Goal: Task Accomplishment & Management: Use online tool/utility

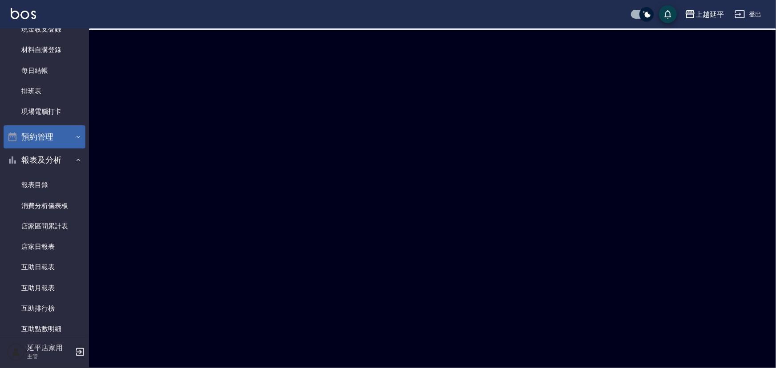
scroll to position [36, 0]
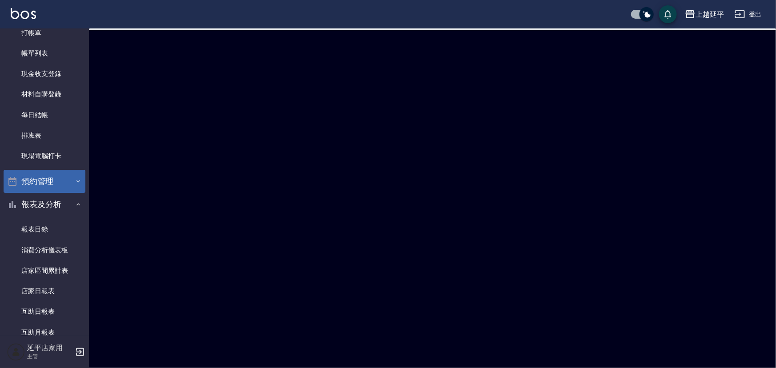
drag, startPoint x: 53, startPoint y: 217, endPoint x: 53, endPoint y: 209, distance: 8.0
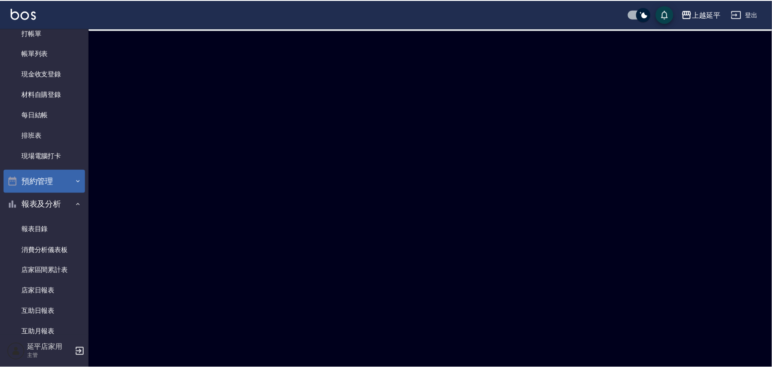
scroll to position [0, 0]
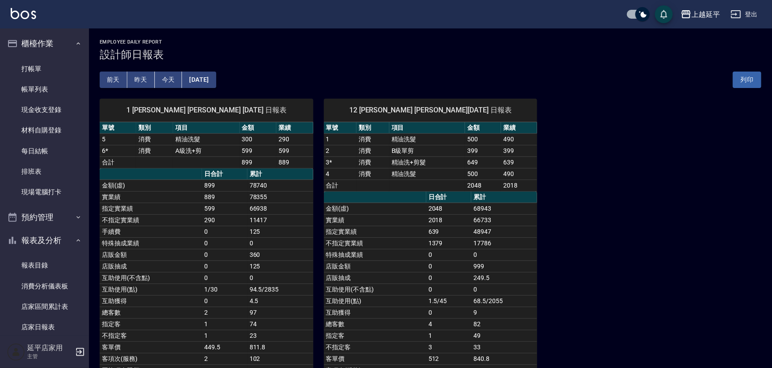
click at [193, 80] on button "[DATE]" at bounding box center [199, 80] width 34 height 16
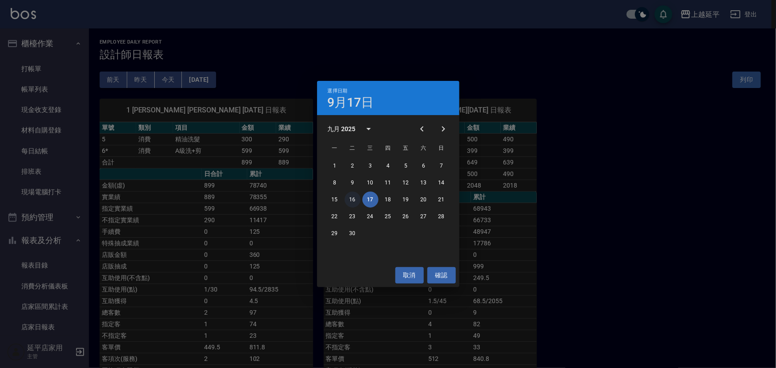
click at [349, 197] on button "16" at bounding box center [353, 200] width 16 height 16
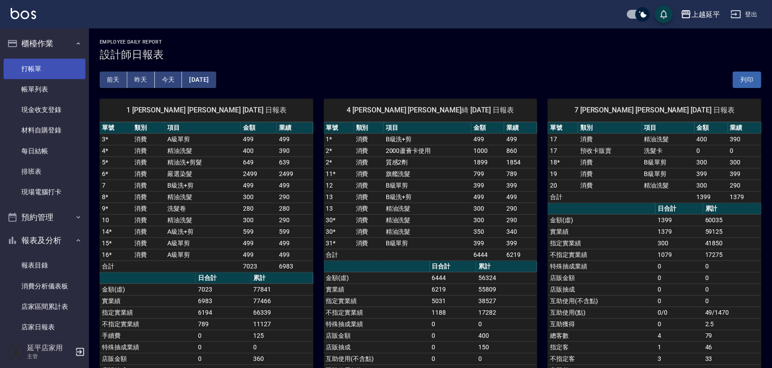
click at [66, 62] on link "打帳單" at bounding box center [45, 69] width 82 height 20
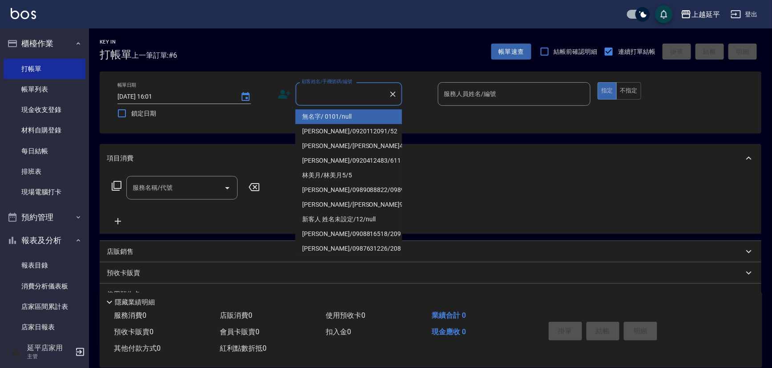
click at [310, 90] on input "顧客姓名/手機號碼/編號" at bounding box center [341, 94] width 85 height 16
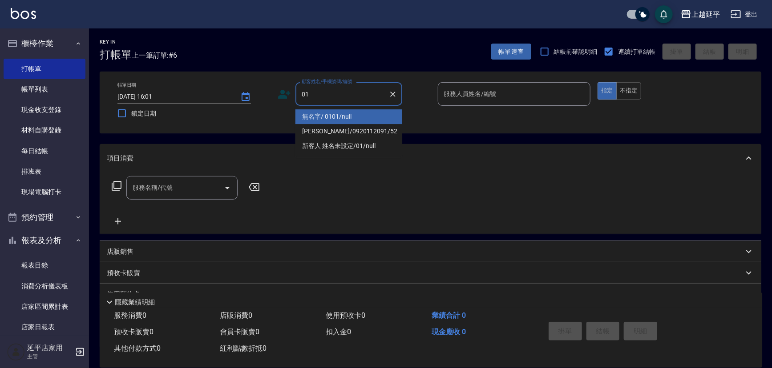
drag, startPoint x: 345, startPoint y: 116, endPoint x: 347, endPoint y: 111, distance: 5.4
click at [345, 115] on li "無名字/ 0101/null" at bounding box center [348, 116] width 107 height 15
type input "無名字/ 0101/null"
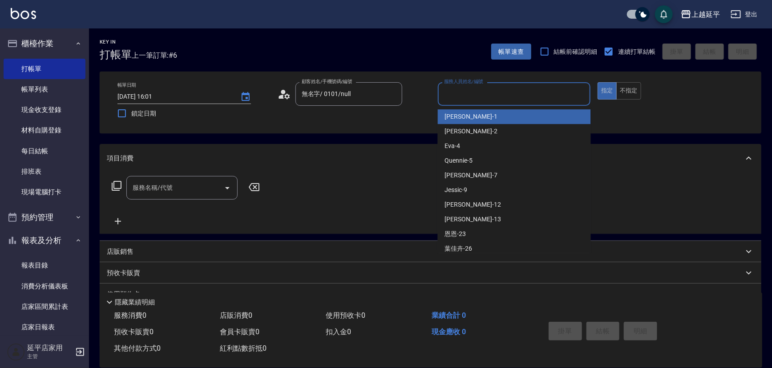
click at [499, 101] on input "服務人員姓名/編號" at bounding box center [514, 94] width 145 height 16
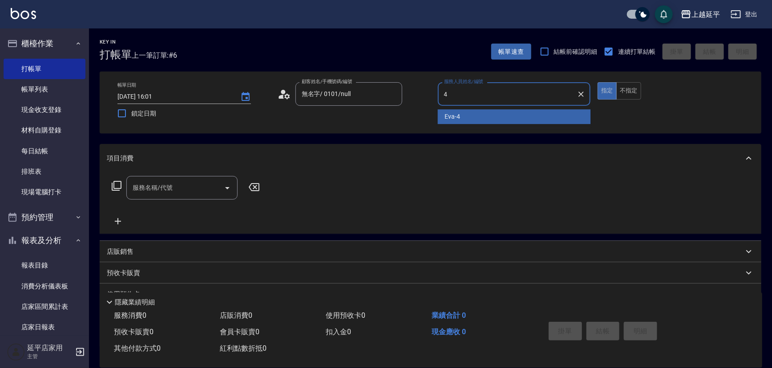
click at [494, 111] on div "Eva -4" at bounding box center [514, 116] width 153 height 15
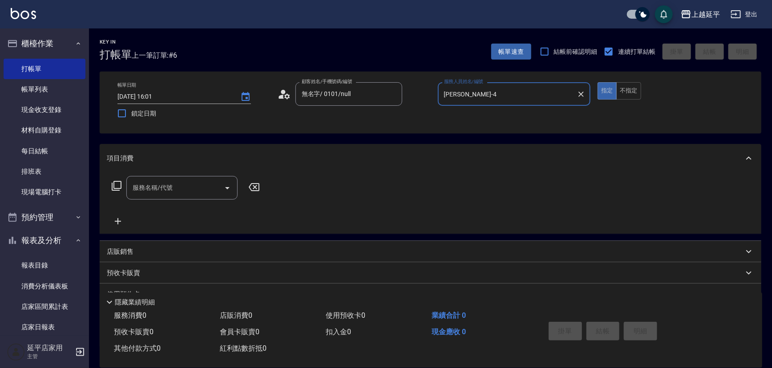
type input "Eva-4"
click at [217, 185] on input "服務名稱/代號" at bounding box center [175, 188] width 90 height 16
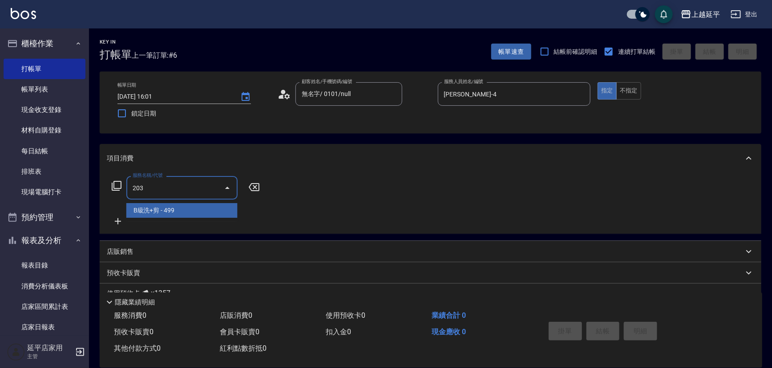
click at [200, 209] on span "B級洗+剪 - 499" at bounding box center [181, 210] width 111 height 15
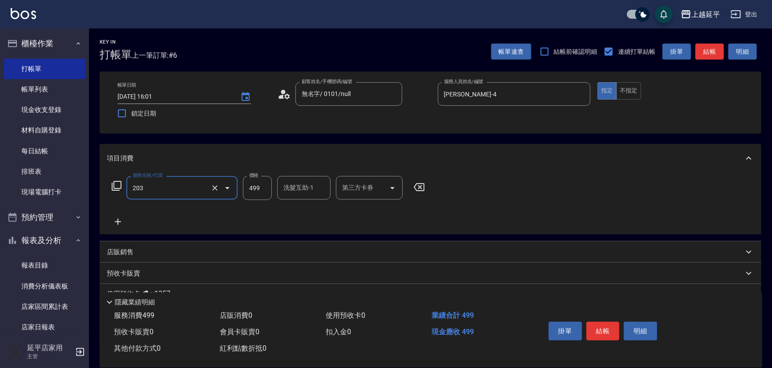
type input "B級洗+剪(203)"
click at [267, 192] on input "499" at bounding box center [257, 188] width 29 height 24
type input "799"
click at [304, 217] on div "服務名稱/代號 B級洗+剪(203) 服務名稱/代號 價格 799 價格 洗髮互助-1 洗髮互助-1 第三方卡券 第三方卡券" at bounding box center [268, 201] width 323 height 51
click at [217, 187] on icon "Clear" at bounding box center [214, 188] width 9 height 9
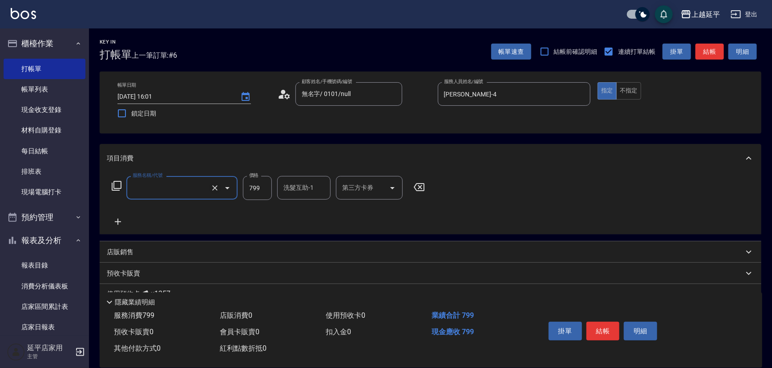
click at [217, 189] on icon "Clear" at bounding box center [214, 188] width 9 height 9
type input "B級洗+剪(203)"
click at [257, 188] on input "799" at bounding box center [257, 188] width 29 height 24
type input "0"
click at [257, 219] on div "服務名稱/代號 B級洗+剪(203) 服務名稱/代號 價格 0 價格 洗髮互助-1 洗髮互助-1 第三方卡券 第三方卡券" at bounding box center [268, 201] width 323 height 51
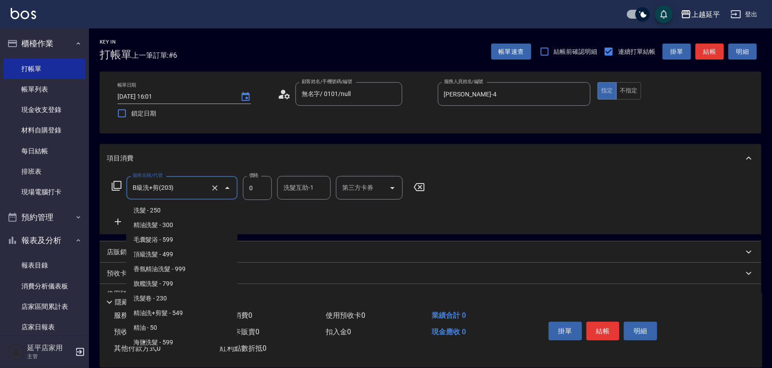
click at [197, 187] on input "B級洗+剪(203)" at bounding box center [169, 188] width 78 height 16
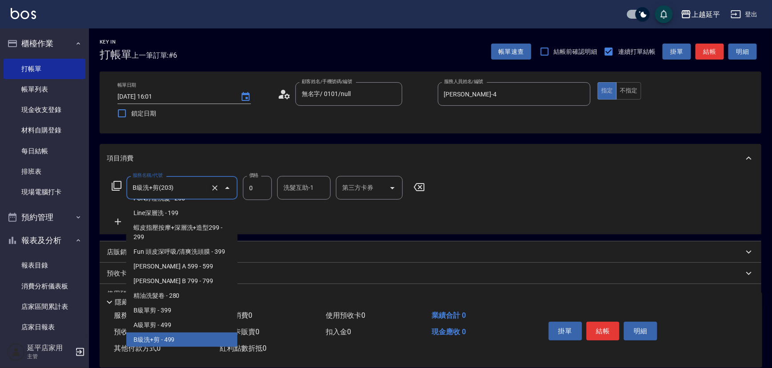
click at [214, 189] on icon "Clear" at bounding box center [214, 188] width 9 height 9
click at [196, 188] on input "服務名稱/代號" at bounding box center [169, 188] width 78 height 16
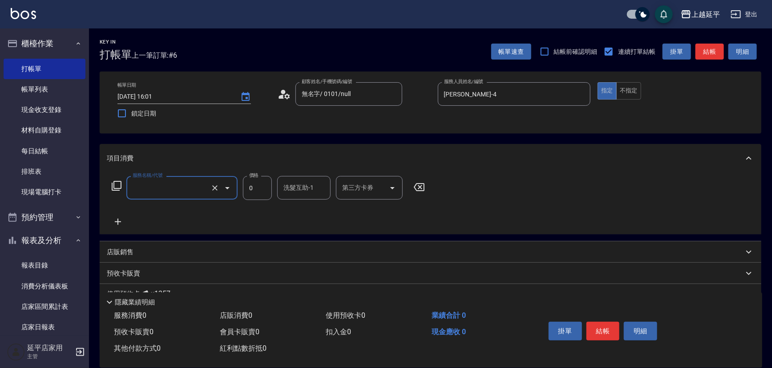
click at [196, 185] on input "服務名稱/代號" at bounding box center [169, 188] width 78 height 16
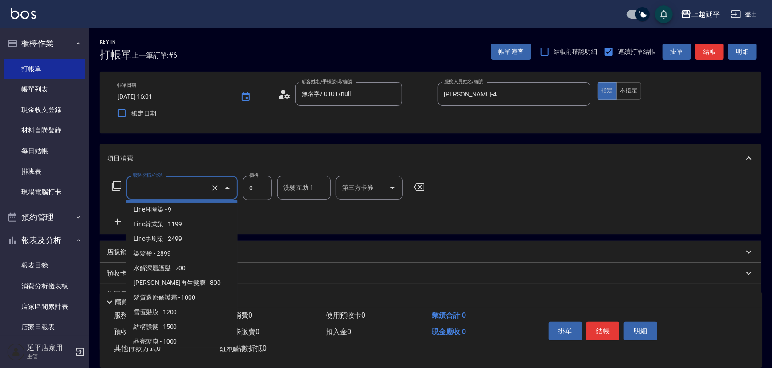
scroll to position [901, 0]
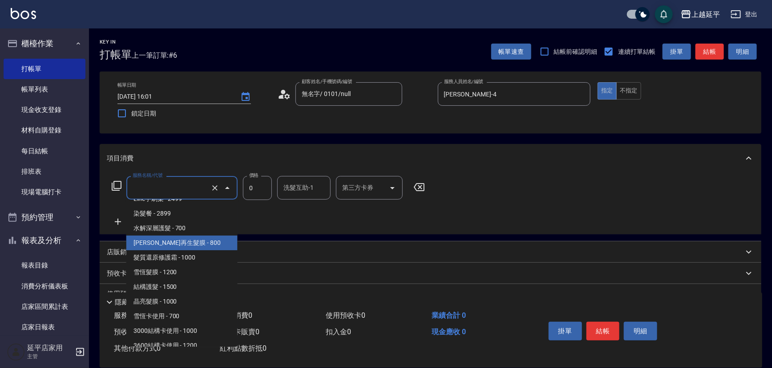
click at [198, 246] on span "[PERSON_NAME]再生髮膜 - 800" at bounding box center [181, 243] width 111 height 15
type input "松島舞鶴再生髮膜(502)"
type input "800"
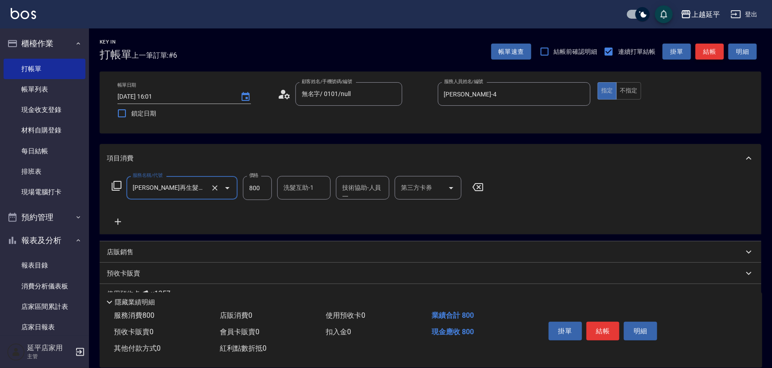
click at [707, 51] on button "結帳" at bounding box center [709, 52] width 28 height 16
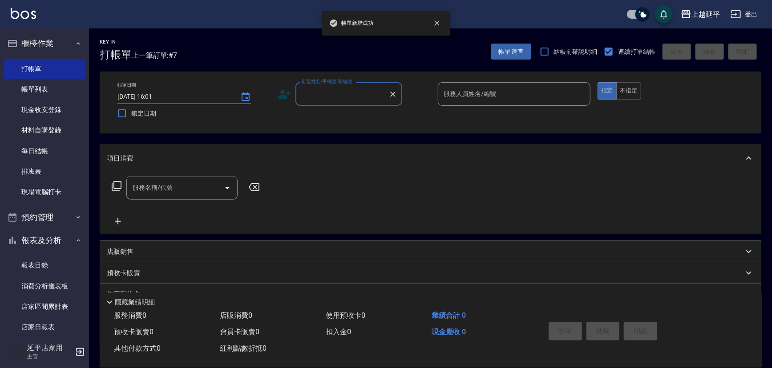
click at [316, 95] on input "顧客姓名/手機號碼/編號" at bounding box center [341, 94] width 85 height 16
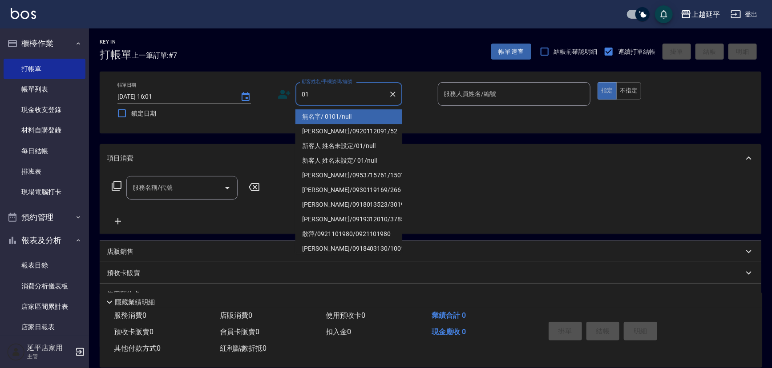
drag, startPoint x: 345, startPoint y: 116, endPoint x: 480, endPoint y: 94, distance: 136.9
click at [346, 116] on li "無名字/ 0101/null" at bounding box center [348, 116] width 107 height 15
type input "無名字/ 0101/null"
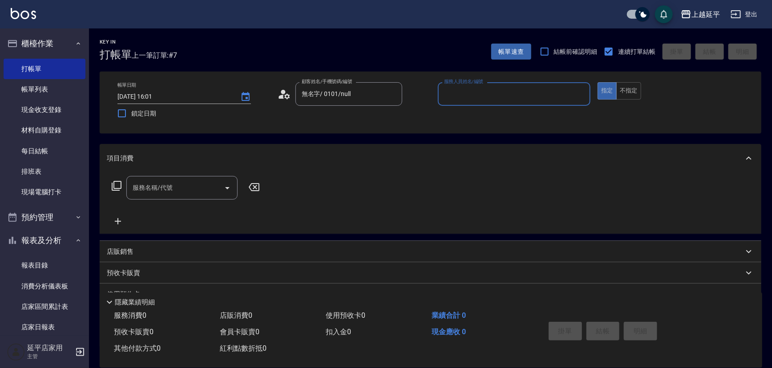
click at [480, 94] on input "服務人員姓名/編號" at bounding box center [514, 94] width 145 height 16
click at [465, 112] on div "Eva -4" at bounding box center [514, 116] width 153 height 15
type input "Eva-4"
click at [199, 187] on input "服務名稱/代號" at bounding box center [175, 188] width 90 height 16
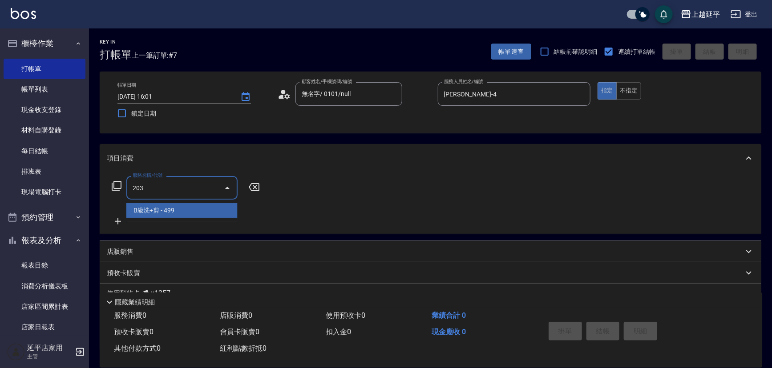
click at [200, 209] on span "B級洗+剪 - 499" at bounding box center [181, 210] width 111 height 15
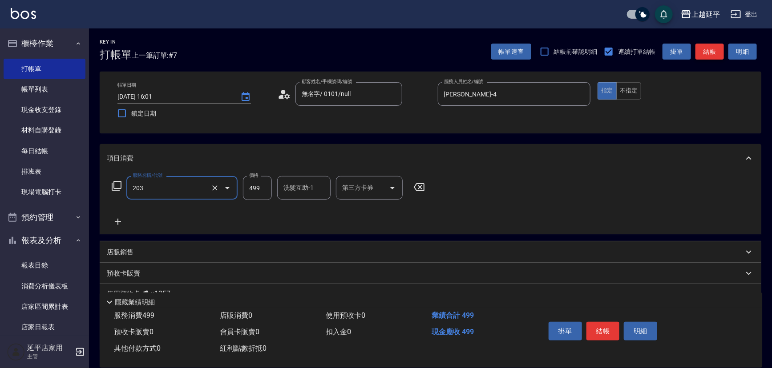
type input "B級洗+剪(203)"
click at [715, 53] on button "結帳" at bounding box center [709, 52] width 28 height 16
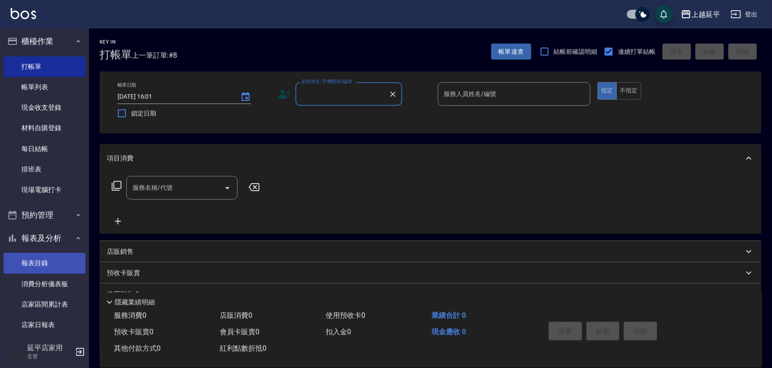
scroll to position [0, 0]
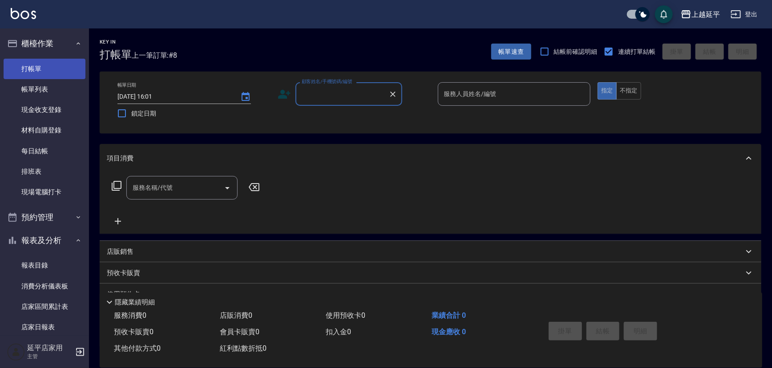
drag, startPoint x: 58, startPoint y: 89, endPoint x: 51, endPoint y: 65, distance: 25.5
click at [58, 89] on link "帳單列表" at bounding box center [45, 89] width 82 height 20
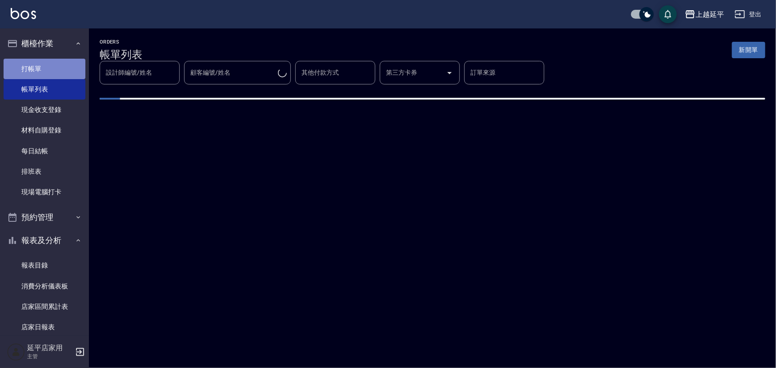
click at [51, 74] on link "打帳單" at bounding box center [45, 69] width 82 height 20
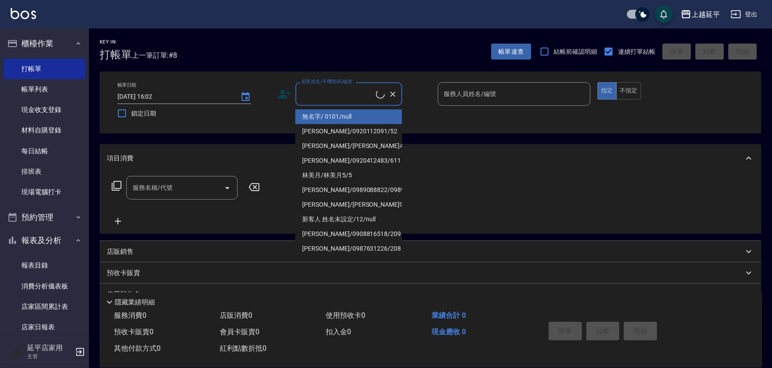
click at [353, 99] on input "顧客姓名/手機號碼/編號" at bounding box center [337, 94] width 76 height 16
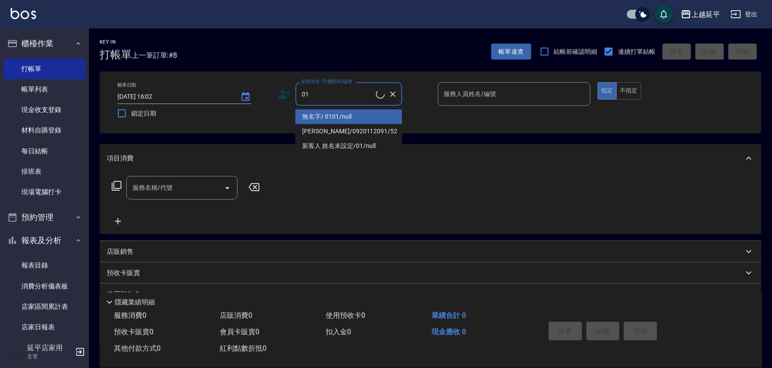
click at [352, 117] on li "無名字/ 0101/null" at bounding box center [348, 116] width 107 height 15
type input "無名字/ 0101/null"
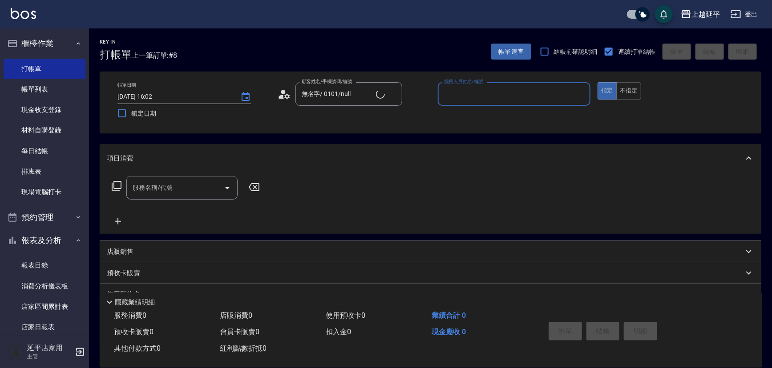
click at [476, 90] on input "服務人員姓名/編號" at bounding box center [514, 94] width 145 height 16
click at [467, 112] on div "Eva -4" at bounding box center [514, 116] width 153 height 15
type input "Eva-4"
click at [202, 184] on input "服務名稱/代號" at bounding box center [175, 188] width 90 height 16
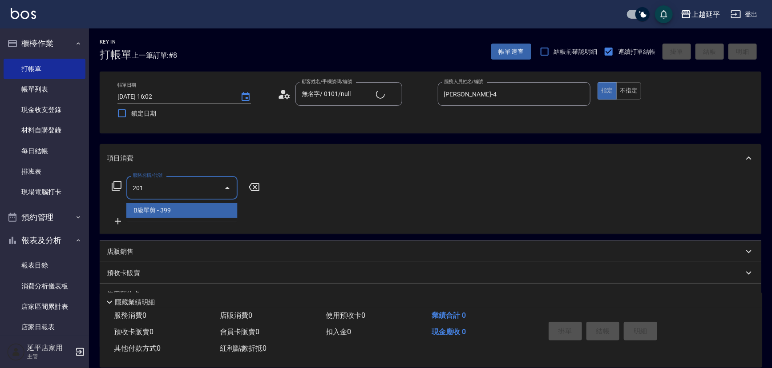
click at [187, 212] on span "B級單剪 - 399" at bounding box center [181, 210] width 111 height 15
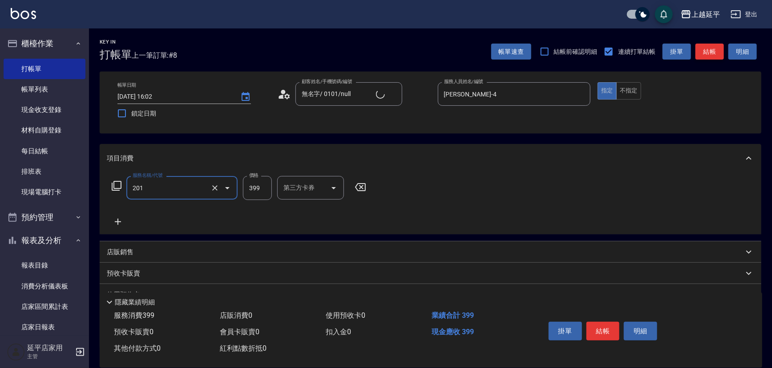
type input "B級單剪(201)"
click at [709, 53] on button "結帳" at bounding box center [709, 52] width 28 height 16
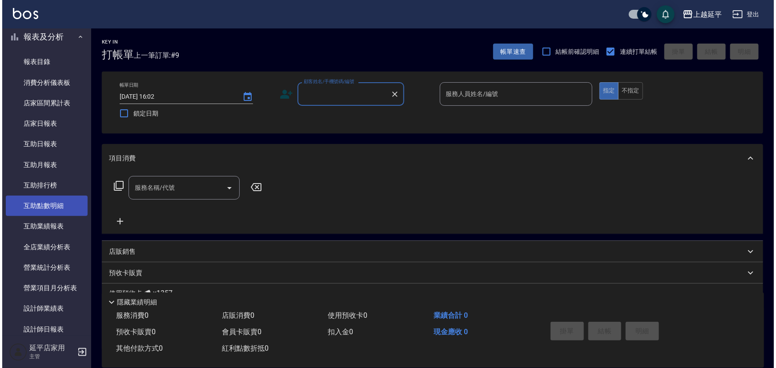
scroll to position [242, 0]
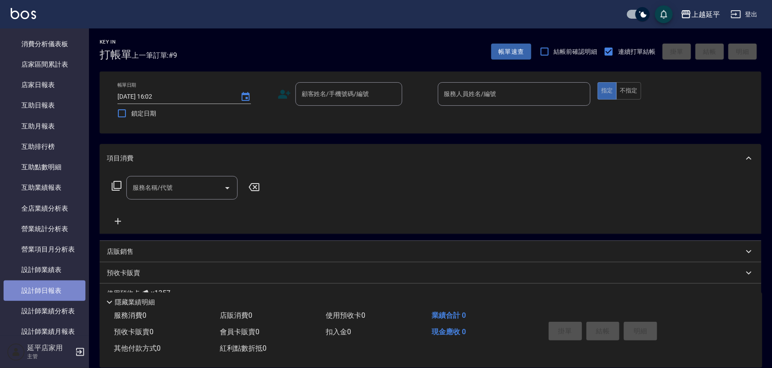
click at [57, 292] on link "設計師日報表" at bounding box center [45, 291] width 82 height 20
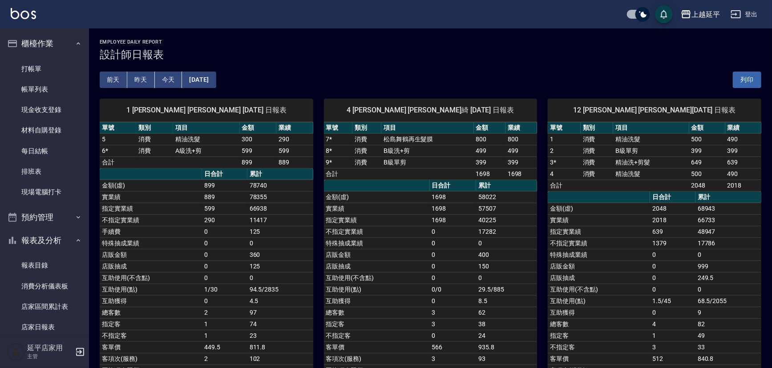
click at [206, 75] on button "[DATE]" at bounding box center [199, 80] width 34 height 16
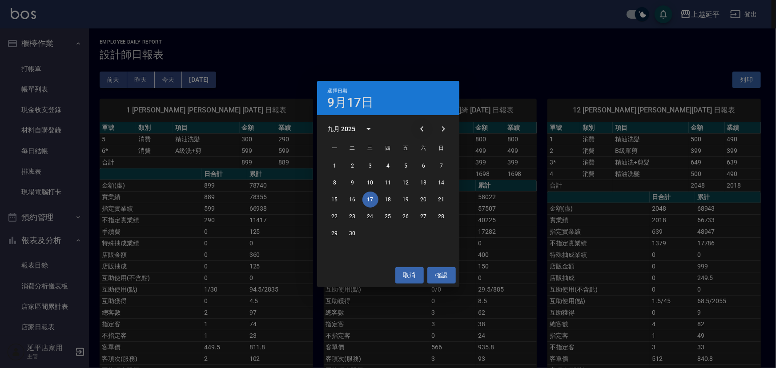
click at [422, 125] on icon "Previous month" at bounding box center [422, 129] width 11 height 11
click at [437, 197] on button "17" at bounding box center [442, 200] width 16 height 16
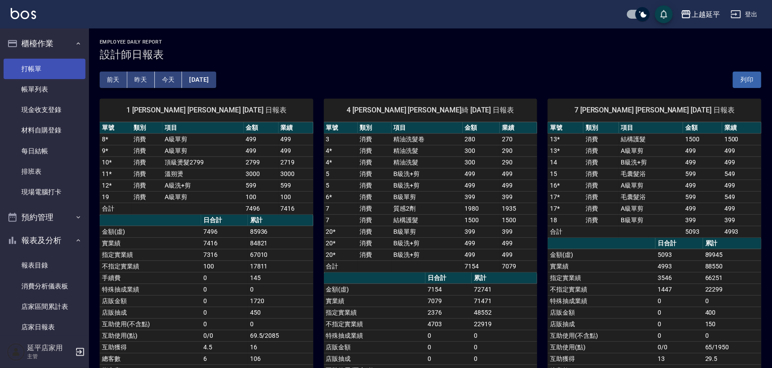
click at [66, 67] on link "打帳單" at bounding box center [45, 69] width 82 height 20
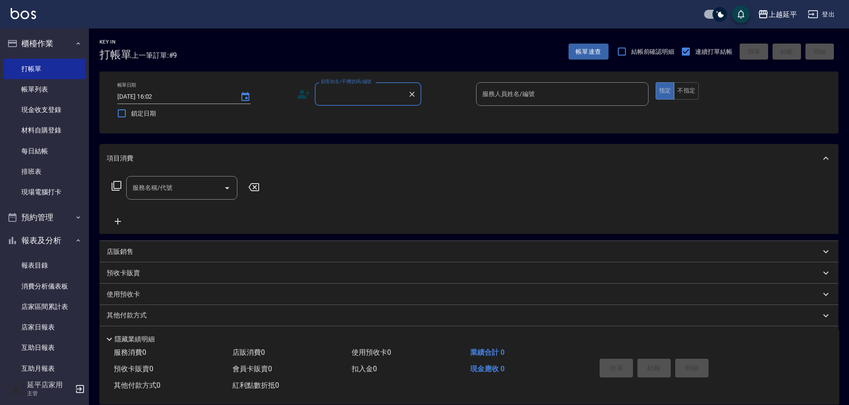
click at [341, 97] on input "顧客姓名/手機號碼/編號" at bounding box center [361, 94] width 85 height 16
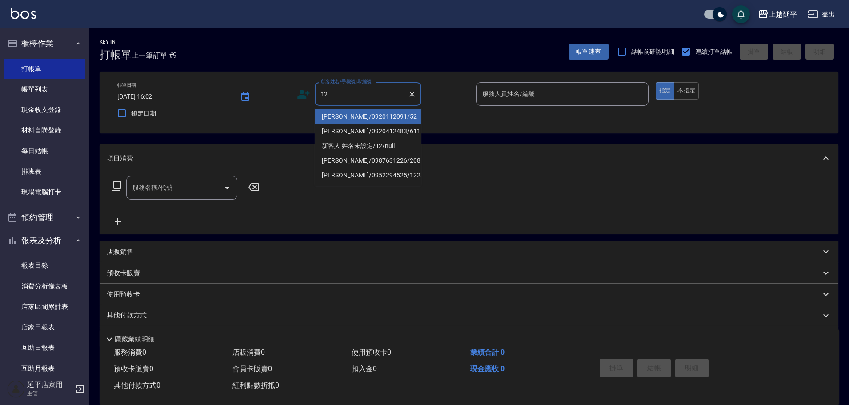
type input "12"
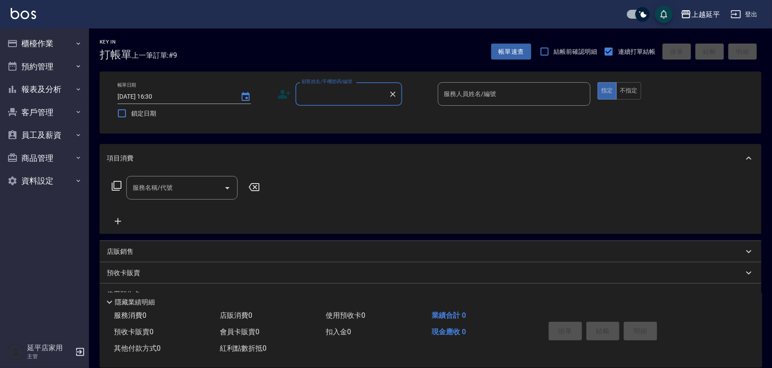
click at [373, 99] on input "顧客姓名/手機號碼/編號" at bounding box center [341, 94] width 85 height 16
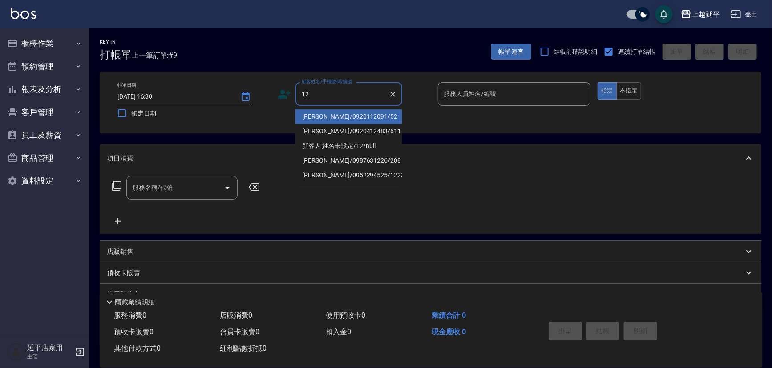
click at [372, 117] on li "[PERSON_NAME]/0920112091/52" at bounding box center [348, 116] width 107 height 15
type input "[PERSON_NAME]/0920112091/52"
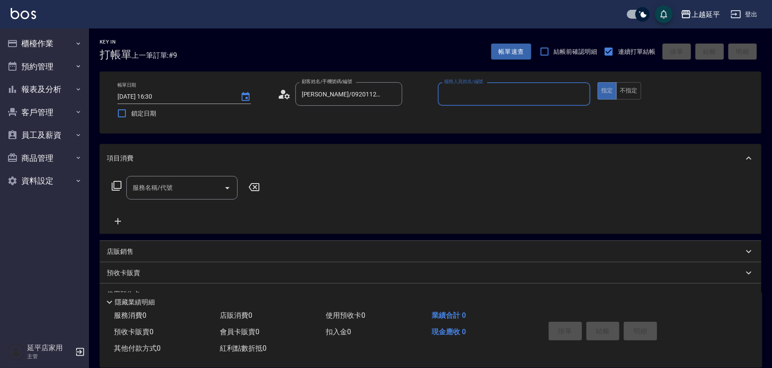
type input "[PERSON_NAME]-12"
click at [494, 101] on input "[PERSON_NAME]-12" at bounding box center [508, 94] width 132 height 16
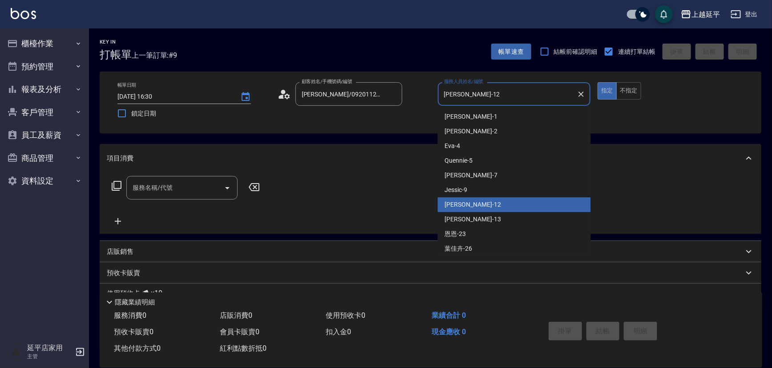
click at [190, 188] on input "服務名稱/代號" at bounding box center [175, 188] width 90 height 16
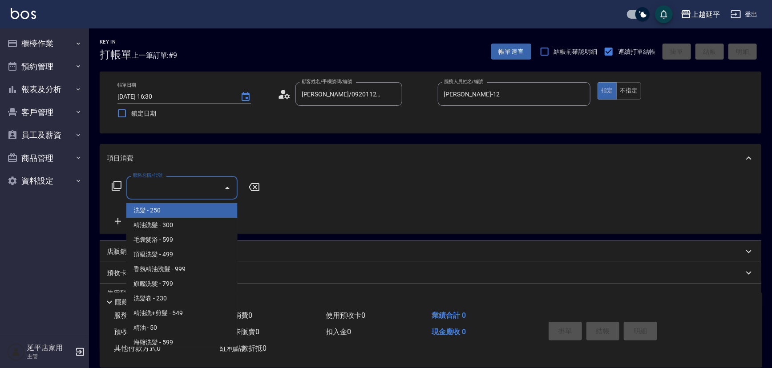
click at [190, 187] on input "服務名稱/代號" at bounding box center [175, 188] width 90 height 16
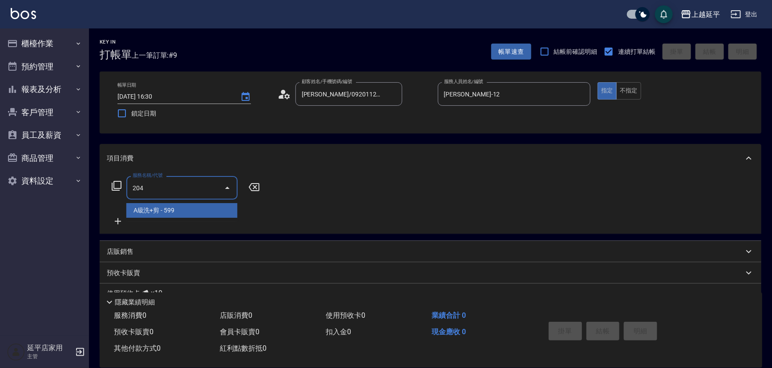
click at [201, 210] on span "A級洗+剪 - 599" at bounding box center [181, 210] width 111 height 15
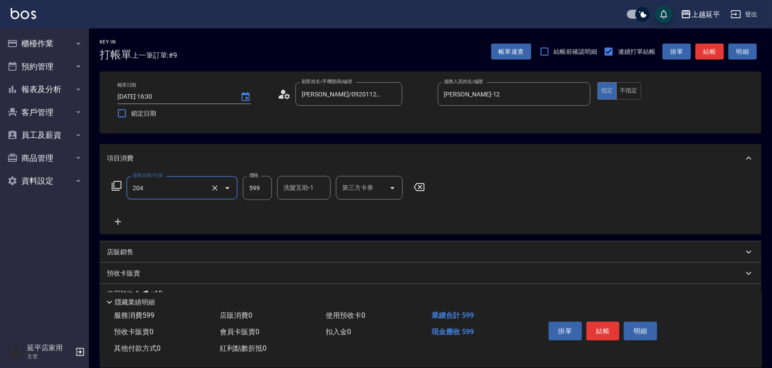
click at [261, 189] on input "599" at bounding box center [257, 188] width 29 height 24
type input "A級洗+剪(204)"
click at [204, 186] on input "A級洗+剪(204)" at bounding box center [169, 188] width 78 height 16
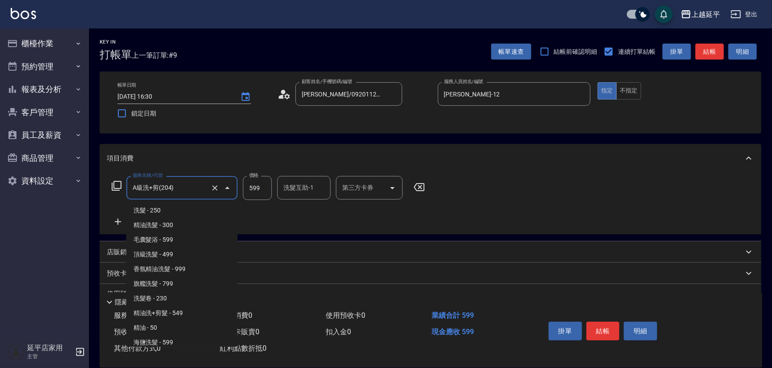
scroll to position [188, 0]
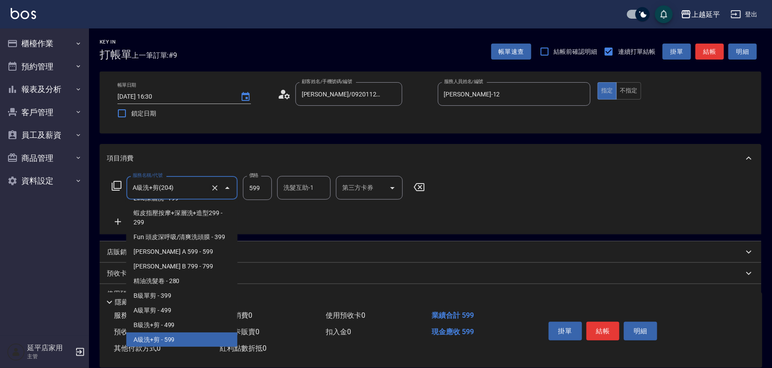
click at [214, 188] on icon "Clear" at bounding box center [214, 188] width 9 height 9
click at [204, 186] on input "服務名稱/代號" at bounding box center [169, 188] width 78 height 16
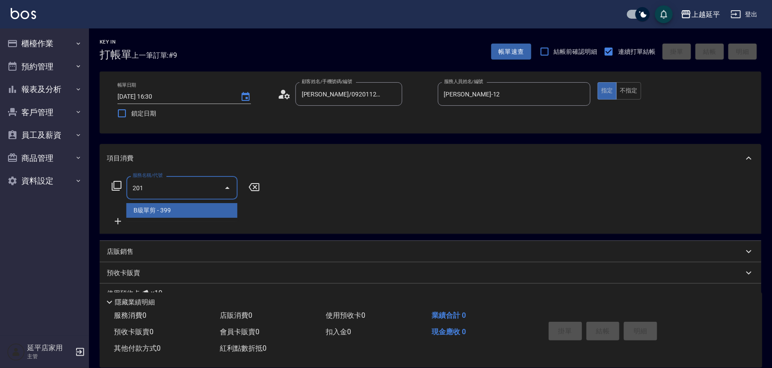
click at [200, 212] on span "B級單剪 - 399" at bounding box center [181, 210] width 111 height 15
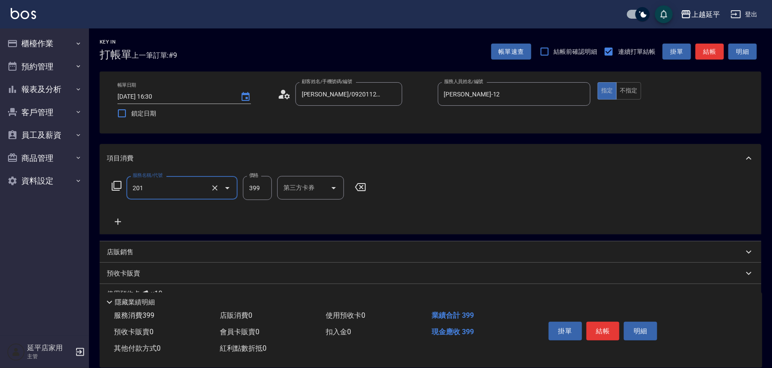
click at [262, 189] on input "399" at bounding box center [257, 188] width 29 height 24
type input "B級單剪(201)"
type input "400"
click at [591, 327] on button "結帳" at bounding box center [602, 331] width 33 height 19
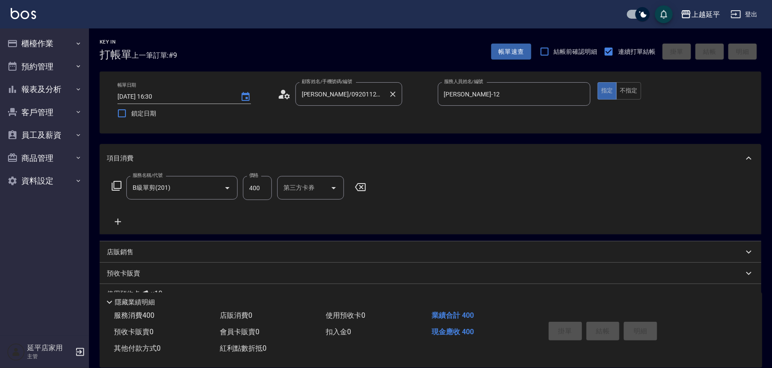
type input "[DATE] 16:31"
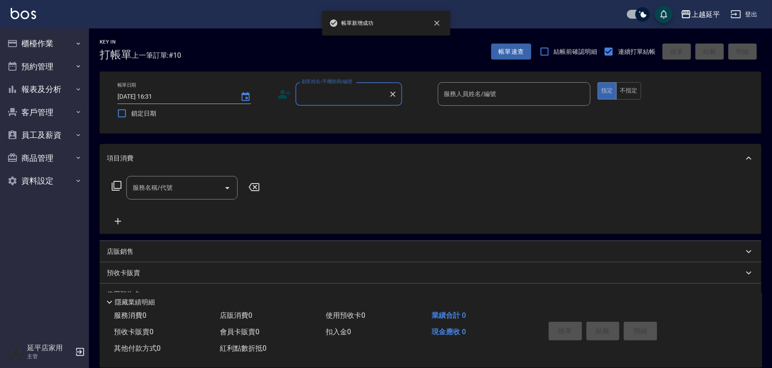
click at [321, 102] on div "顧客姓名/手機號碼/編號" at bounding box center [348, 94] width 107 height 24
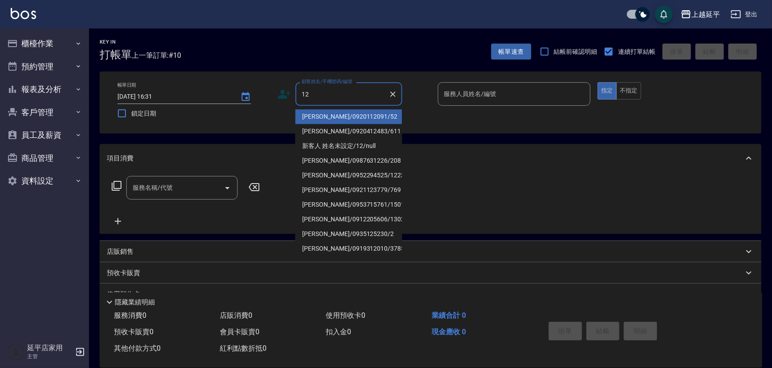
click at [323, 115] on li "[PERSON_NAME]/0920112091/52" at bounding box center [348, 116] width 107 height 15
type input "[PERSON_NAME]/0920112091/52"
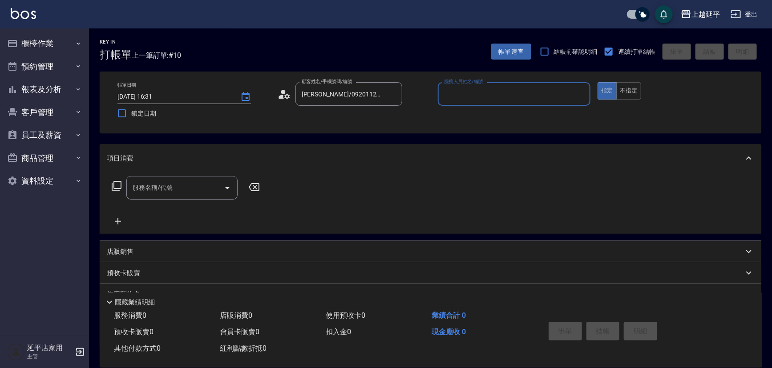
type input "[PERSON_NAME]-12"
click at [186, 190] on input "服務名稱/代號" at bounding box center [175, 188] width 90 height 16
click at [155, 190] on input "服務名稱/代號" at bounding box center [175, 188] width 90 height 16
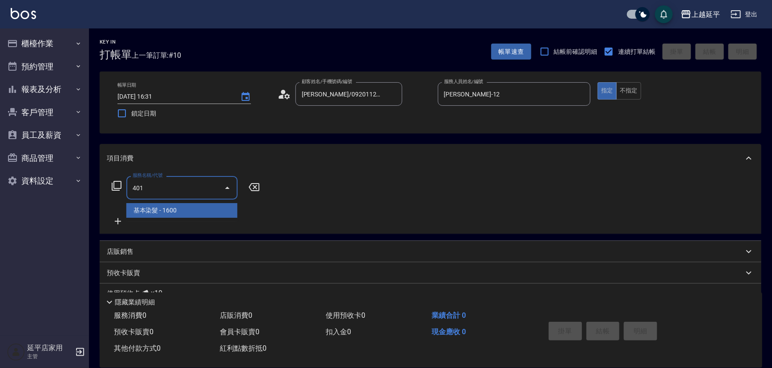
click at [157, 206] on span "基本染髮 - 1600" at bounding box center [181, 210] width 111 height 15
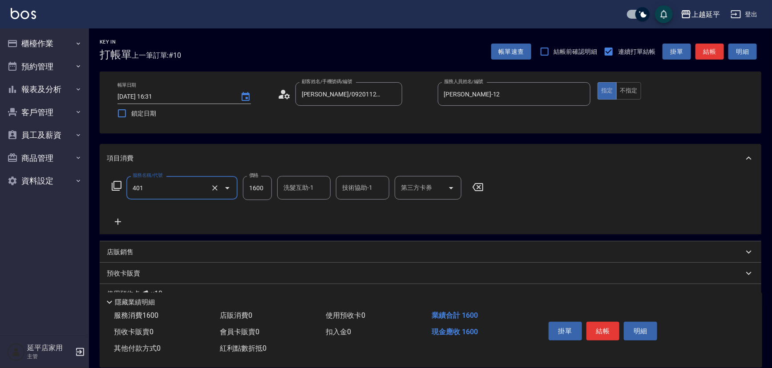
click at [266, 188] on input "1600" at bounding box center [257, 188] width 29 height 24
type input "基本染髮(401)"
type input "1500"
click at [118, 184] on icon at bounding box center [116, 186] width 11 height 11
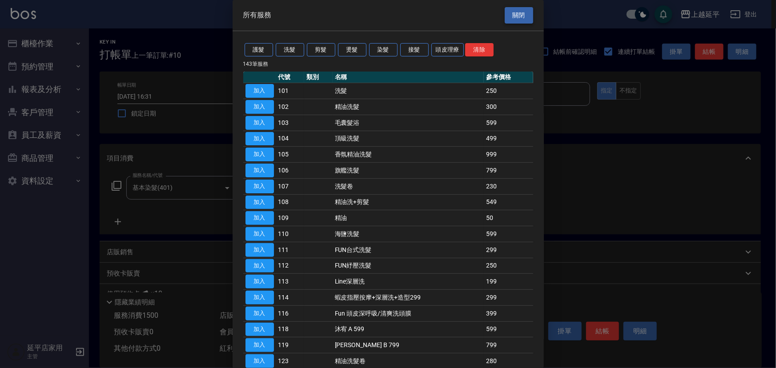
click at [522, 17] on button "關閉" at bounding box center [519, 15] width 28 height 16
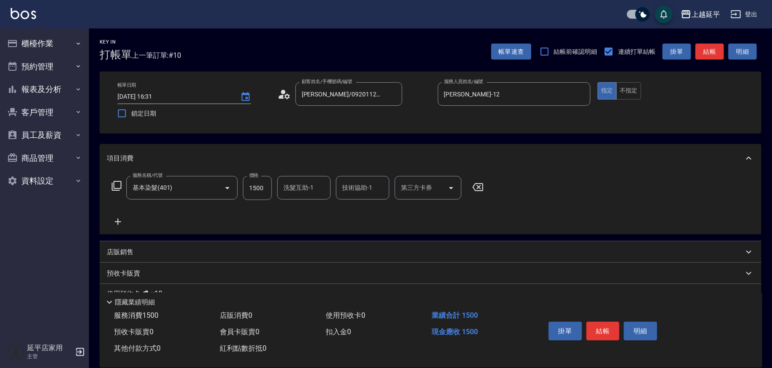
scroll to position [66, 0]
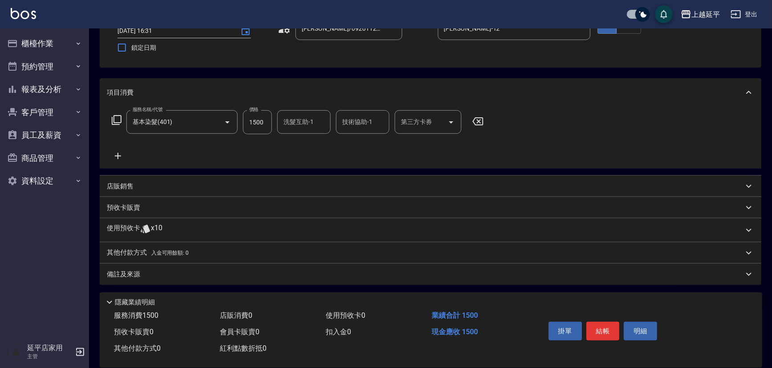
click at [128, 187] on p "店販銷售" at bounding box center [120, 186] width 27 height 9
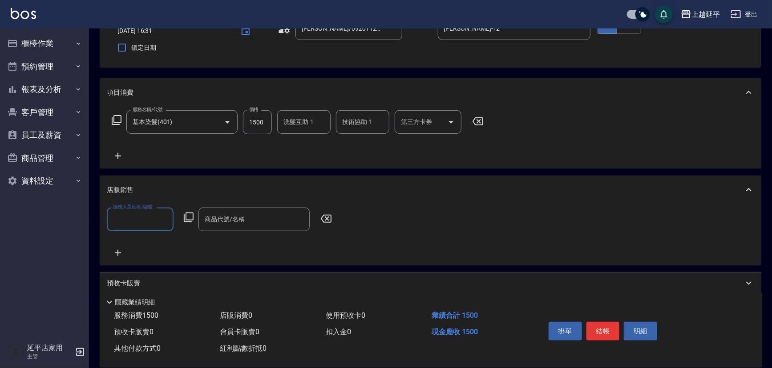
scroll to position [0, 0]
click at [148, 218] on input "服務人員姓名/編號" at bounding box center [140, 220] width 59 height 16
click at [143, 237] on div "[PERSON_NAME] -12" at bounding box center [140, 242] width 67 height 15
type input "[PERSON_NAME]-12"
click at [188, 219] on icon at bounding box center [188, 217] width 11 height 11
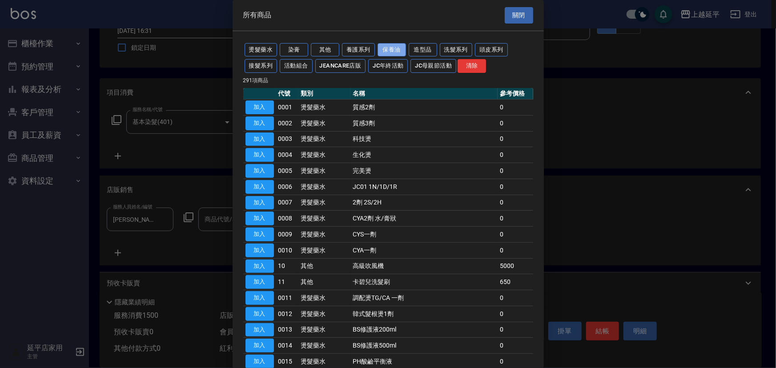
click at [397, 51] on button "保養油" at bounding box center [392, 50] width 28 height 14
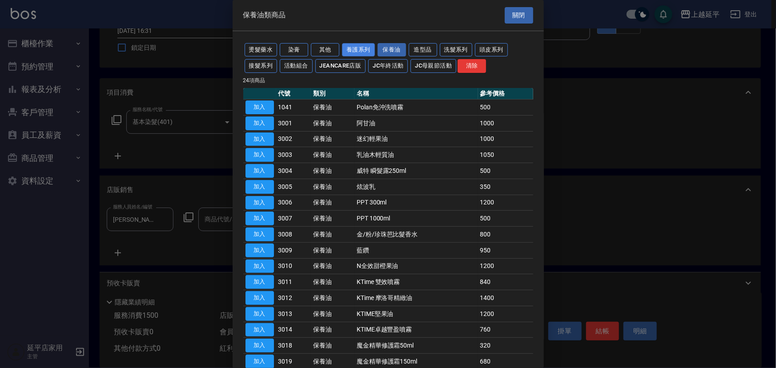
click at [358, 48] on button "養護系列" at bounding box center [358, 50] width 33 height 14
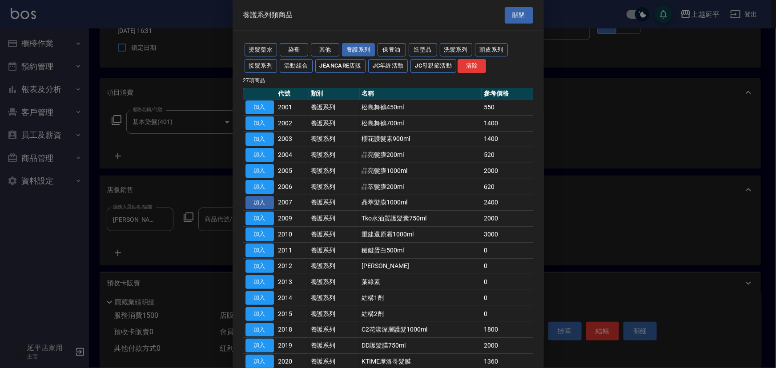
click at [265, 204] on button "加入" at bounding box center [259, 203] width 28 height 14
type input "晶萃髮膜1000ml"
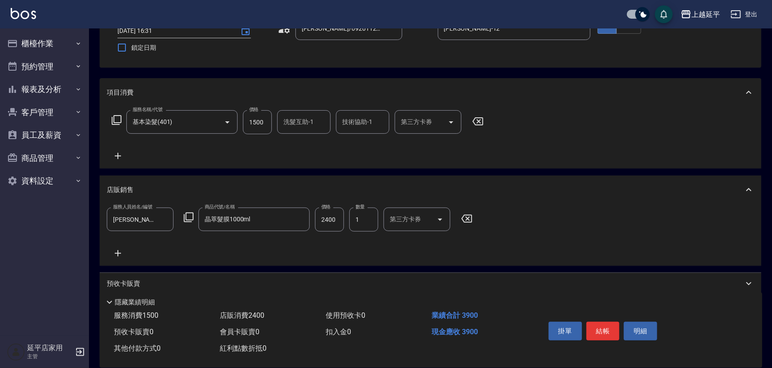
click at [335, 217] on input "2400" at bounding box center [329, 220] width 29 height 24
type input "1600"
click at [600, 328] on button "結帳" at bounding box center [602, 331] width 33 height 19
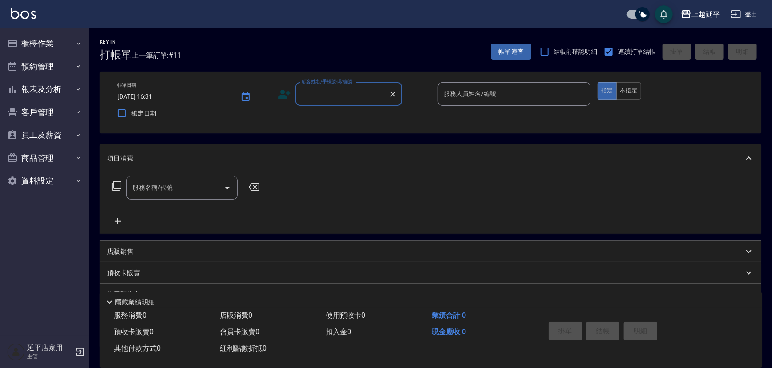
click at [354, 97] on input "顧客姓名/手機號碼/編號" at bounding box center [341, 94] width 85 height 16
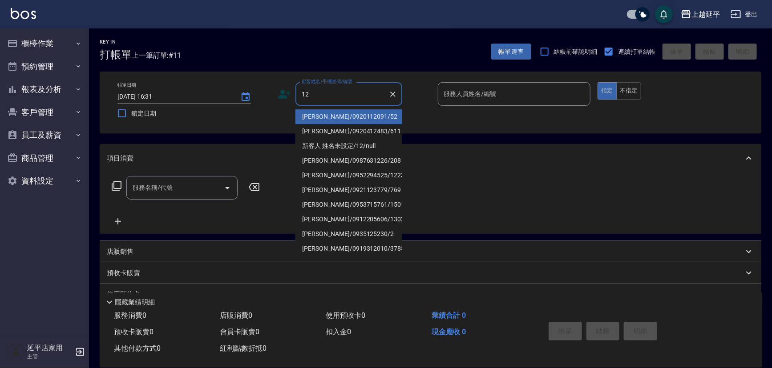
click at [354, 116] on li "[PERSON_NAME]/0920112091/52" at bounding box center [348, 116] width 107 height 15
type input "[PERSON_NAME]/0920112091/52"
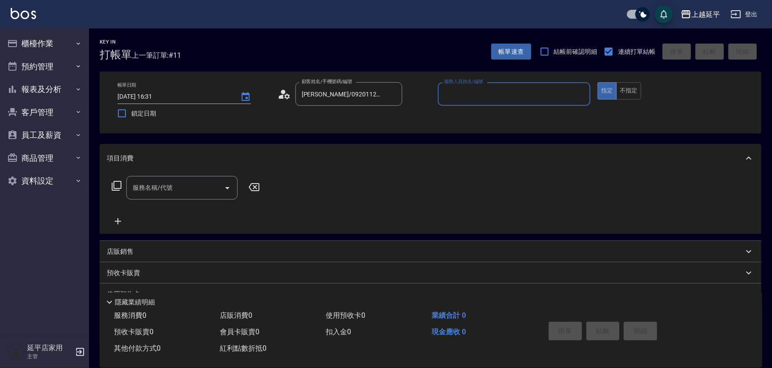
type input "[PERSON_NAME]-12"
click at [197, 189] on input "服務名稱/代號" at bounding box center [175, 188] width 90 height 16
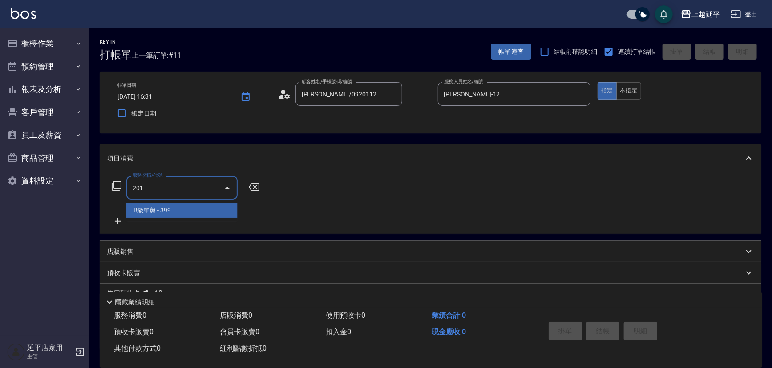
click at [200, 210] on span "B級單剪 - 399" at bounding box center [181, 210] width 111 height 15
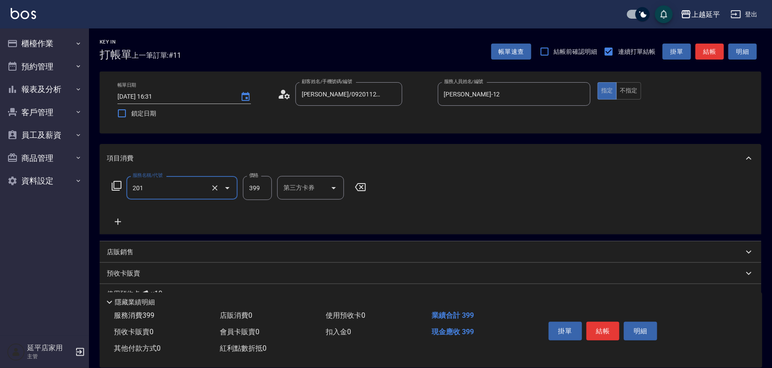
click at [266, 189] on input "399" at bounding box center [257, 188] width 29 height 24
type input "B級單剪(201)"
type input "500"
click at [605, 325] on button "結帳" at bounding box center [602, 331] width 33 height 19
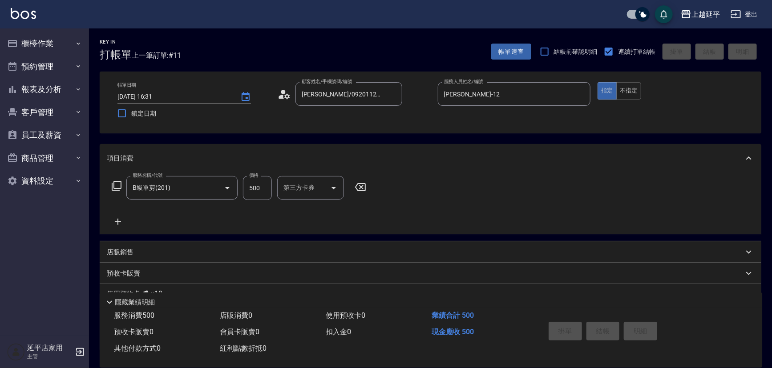
type input "[DATE] 16:32"
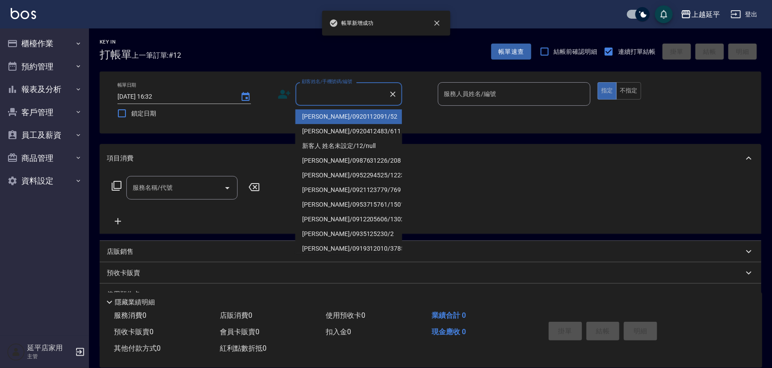
click at [330, 95] on input "顧客姓名/手機號碼/編號" at bounding box center [341, 94] width 85 height 16
click at [334, 116] on li "[PERSON_NAME]/0920112091/52" at bounding box center [348, 116] width 107 height 15
type input "[PERSON_NAME]/0920112091/52"
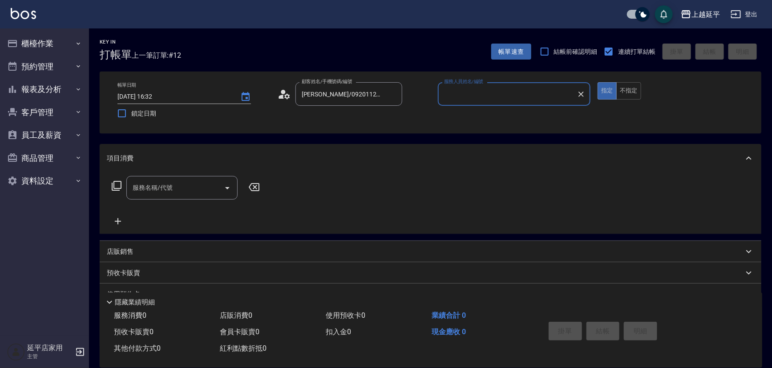
type input "[PERSON_NAME]-12"
click at [580, 91] on icon "Clear" at bounding box center [580, 94] width 9 height 9
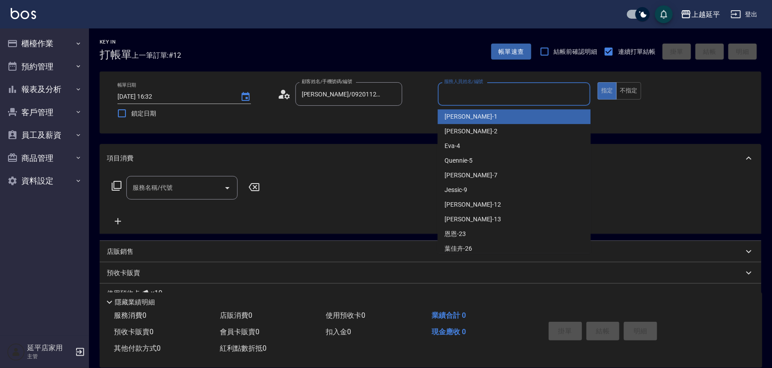
click at [546, 96] on input "服務人員姓名/編號" at bounding box center [514, 94] width 145 height 16
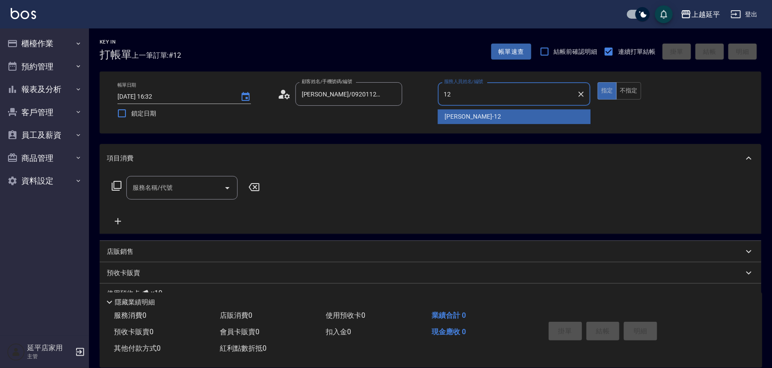
click at [508, 113] on div "[PERSON_NAME] -12" at bounding box center [514, 116] width 153 height 15
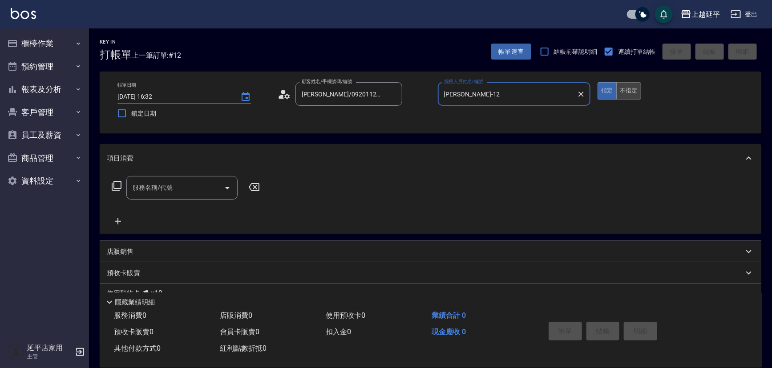
type input "[PERSON_NAME]-12"
click at [631, 91] on button "不指定" at bounding box center [628, 90] width 25 height 17
click at [175, 193] on input "服務名稱/代號" at bounding box center [175, 188] width 90 height 16
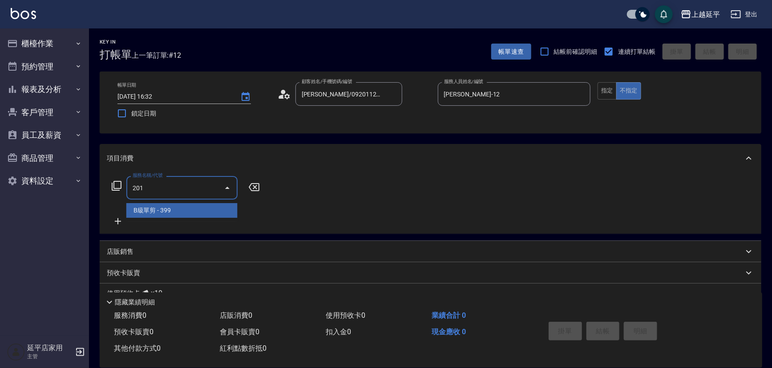
click at [179, 208] on span "B級單剪 - 399" at bounding box center [181, 210] width 111 height 15
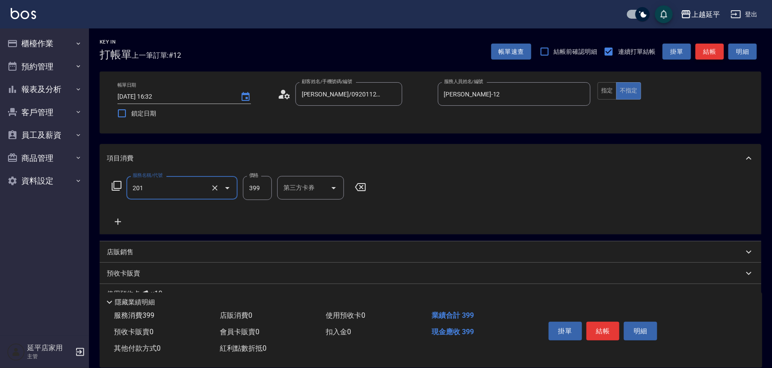
type input "B級單剪(201)"
click at [708, 48] on button "結帳" at bounding box center [709, 52] width 28 height 16
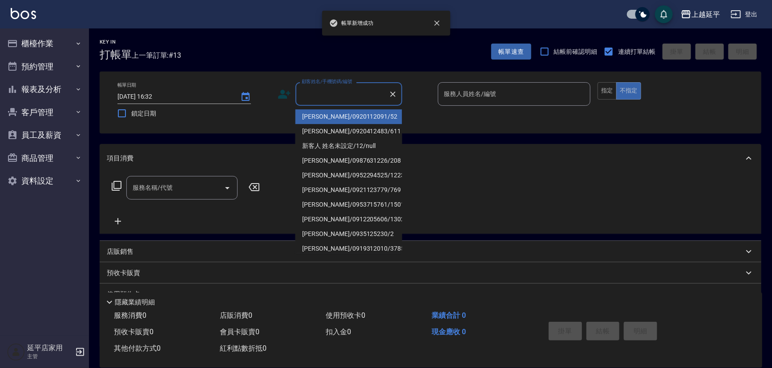
click at [333, 94] on input "顧客姓名/手機號碼/編號" at bounding box center [341, 94] width 85 height 16
click at [330, 113] on li "[PERSON_NAME]/0920112091/52" at bounding box center [348, 116] width 107 height 15
type input "[PERSON_NAME]/0920112091/52"
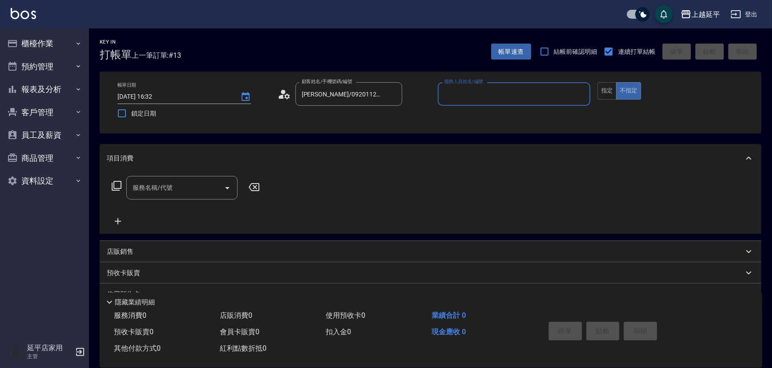
type input "[PERSON_NAME]-12"
click at [606, 92] on button "指定" at bounding box center [606, 90] width 19 height 17
click at [116, 185] on icon at bounding box center [116, 186] width 11 height 11
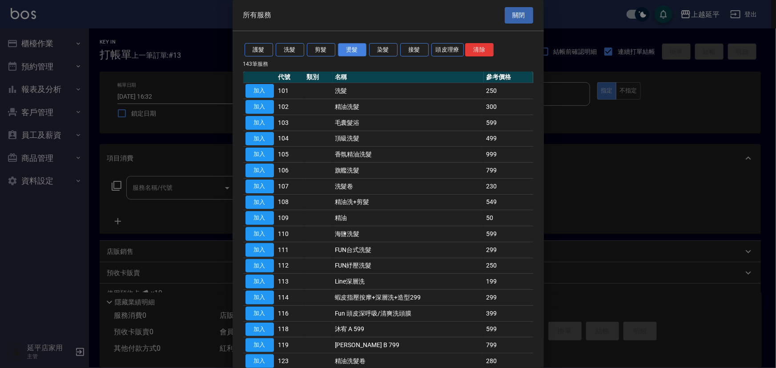
click at [347, 52] on button "燙髮" at bounding box center [352, 50] width 28 height 14
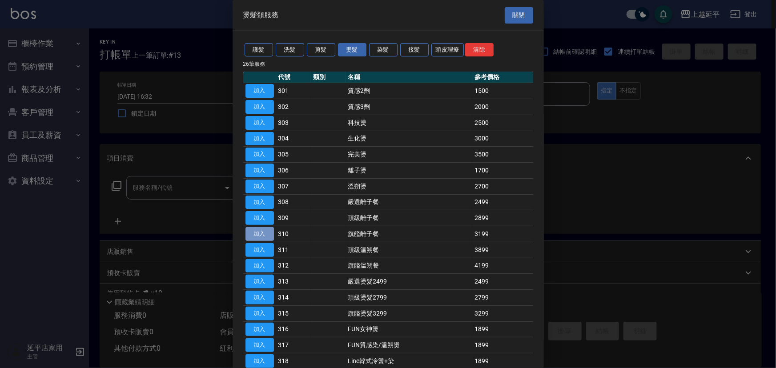
click at [266, 232] on button "加入" at bounding box center [259, 234] width 28 height 14
type input "旗艦離子餐(310)"
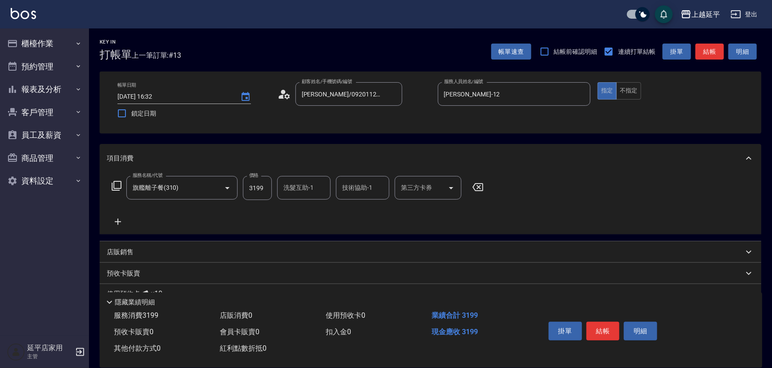
click at [269, 186] on input "3199" at bounding box center [257, 188] width 29 height 24
type input "3699"
click at [112, 185] on icon at bounding box center [117, 186] width 10 height 10
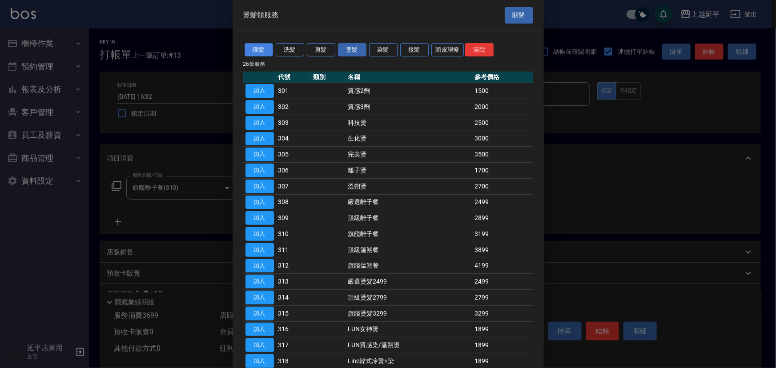
click at [257, 50] on button "護髮" at bounding box center [259, 50] width 28 height 14
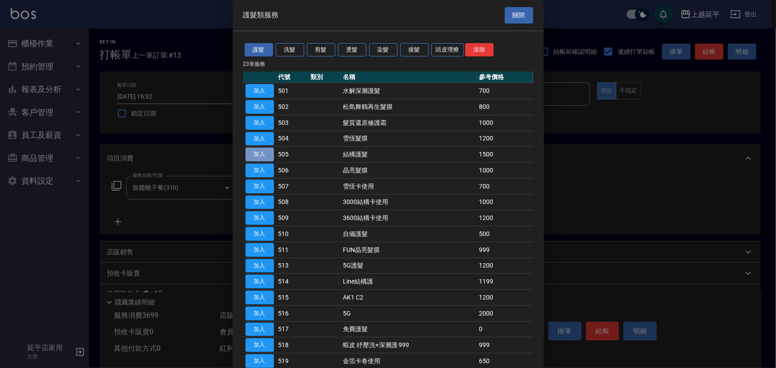
click at [268, 152] on button "加入" at bounding box center [259, 155] width 28 height 14
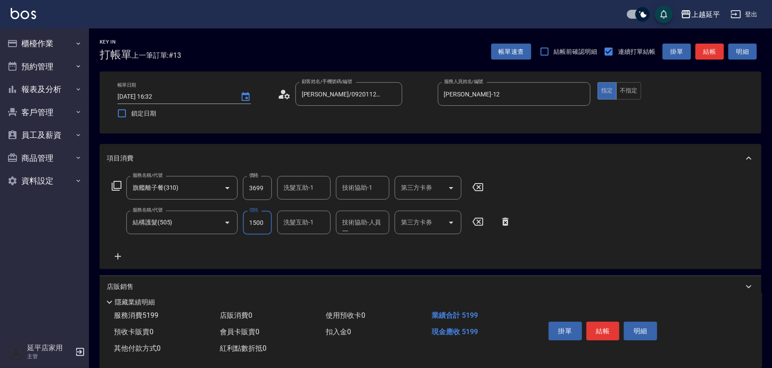
click at [264, 225] on input "1500" at bounding box center [257, 223] width 29 height 24
type input "800"
click at [299, 223] on div "洗髮互助-1 洗髮互助-1" at bounding box center [303, 223] width 53 height 24
click at [307, 243] on div "恩恩 -23" at bounding box center [303, 245] width 53 height 15
type input "恩恩-23"
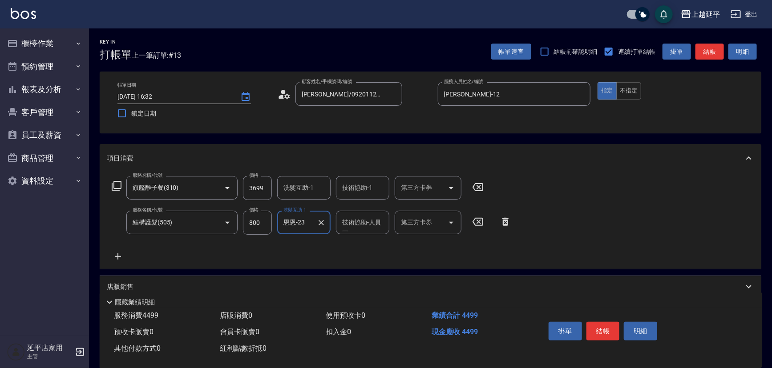
click at [356, 223] on input "技術協助-人員一" at bounding box center [362, 223] width 45 height 16
click at [351, 243] on span "恩恩 -23" at bounding box center [353, 245] width 21 height 9
type input "恩恩-23"
click at [612, 330] on button "結帳" at bounding box center [602, 331] width 33 height 19
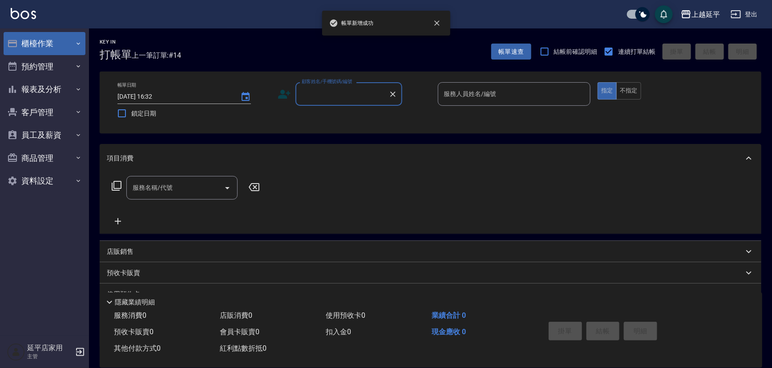
click at [43, 44] on button "櫃檯作業" at bounding box center [45, 43] width 82 height 23
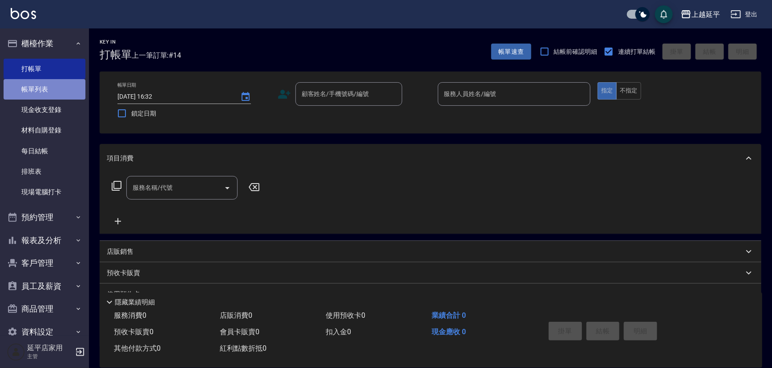
click at [44, 88] on link "帳單列表" at bounding box center [45, 89] width 82 height 20
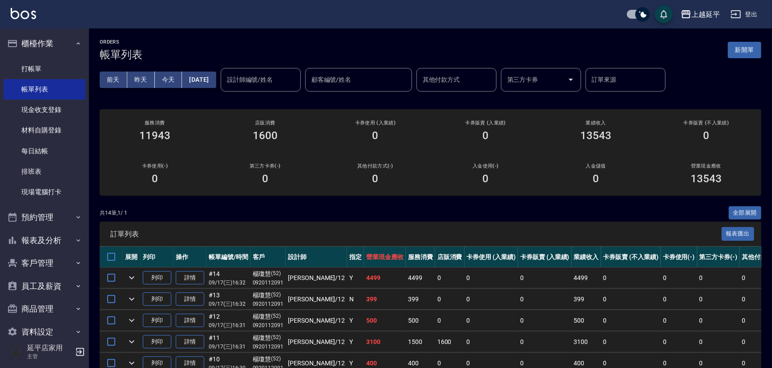
click at [264, 76] on input "設計師編號/姓名" at bounding box center [261, 80] width 72 height 16
click at [265, 98] on span "[PERSON_NAME] -12" at bounding box center [271, 101] width 56 height 9
type input "[PERSON_NAME]-12"
click at [34, 76] on link "打帳單" at bounding box center [45, 69] width 82 height 20
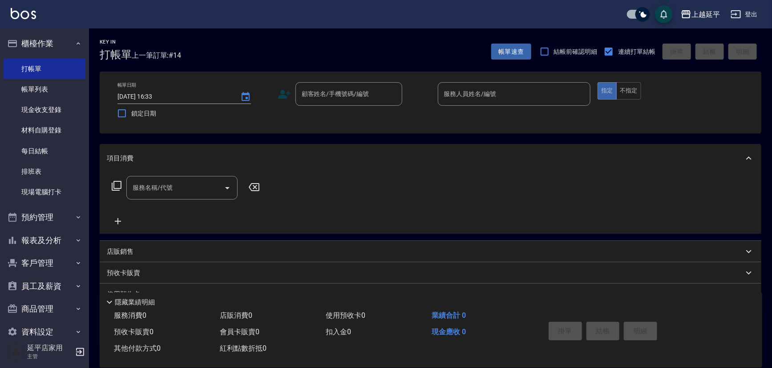
click at [524, 200] on div "服務名稱/代號 服務名稱/代號" at bounding box center [430, 203] width 661 height 61
click at [45, 104] on link "現金收支登錄" at bounding box center [45, 110] width 82 height 20
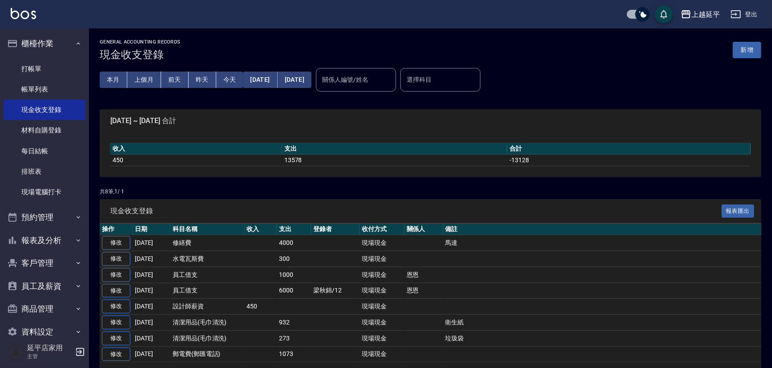
click at [744, 47] on button "新增" at bounding box center [746, 50] width 28 height 16
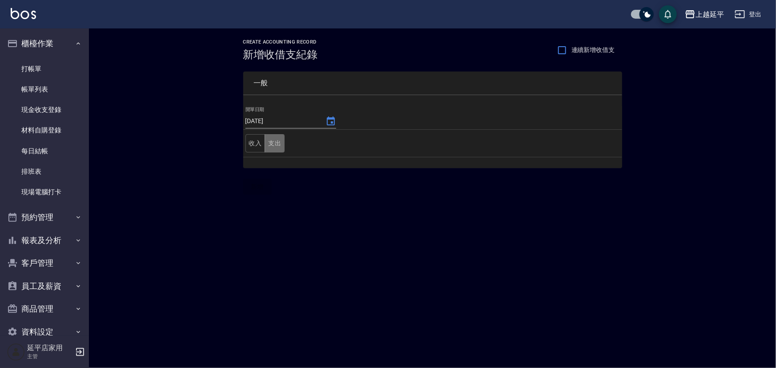
click at [279, 147] on button "支出" at bounding box center [275, 143] width 20 height 18
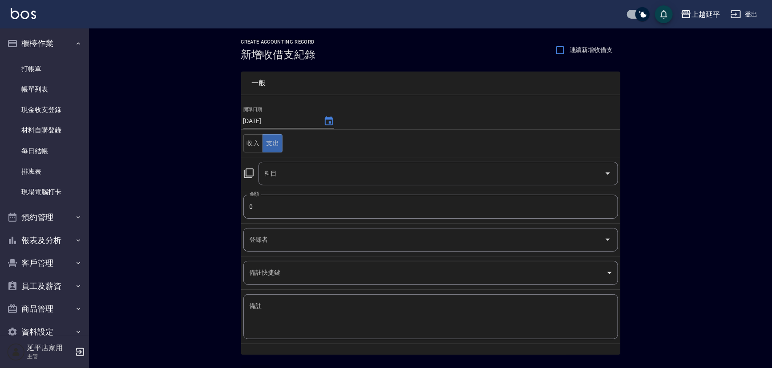
click at [249, 168] on icon at bounding box center [248, 173] width 11 height 11
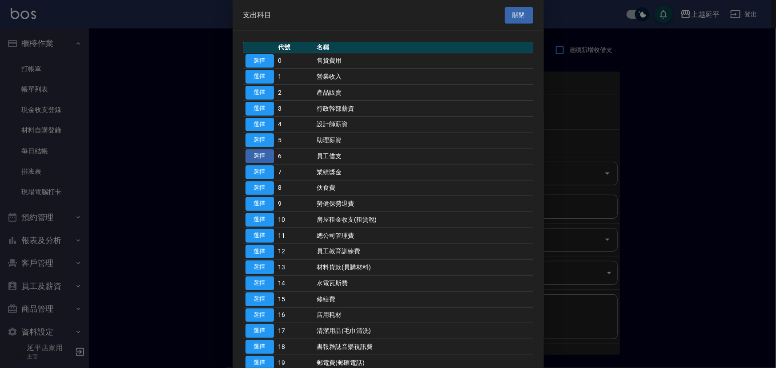
click at [268, 155] on button "選擇" at bounding box center [259, 156] width 28 height 14
type input "6 員工借支"
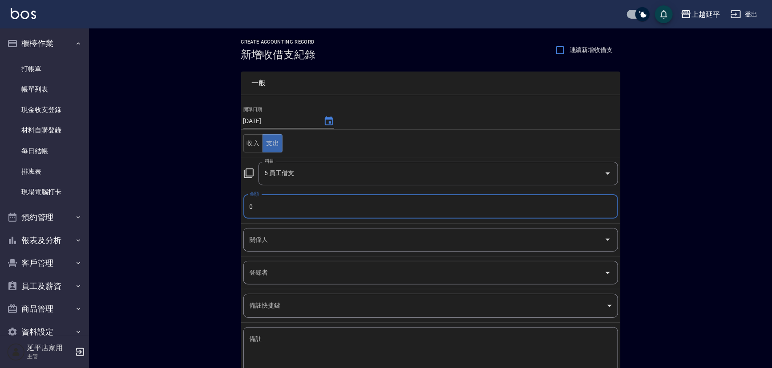
click at [273, 201] on input "0" at bounding box center [430, 207] width 374 height 24
type input "1000"
click at [267, 240] on input "關係人" at bounding box center [423, 240] width 353 height 16
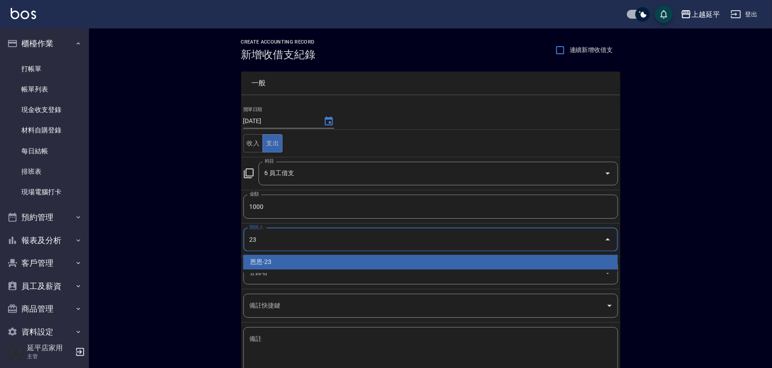
click at [271, 260] on li "恩恩-23" at bounding box center [430, 262] width 374 height 15
type input "恩恩-23"
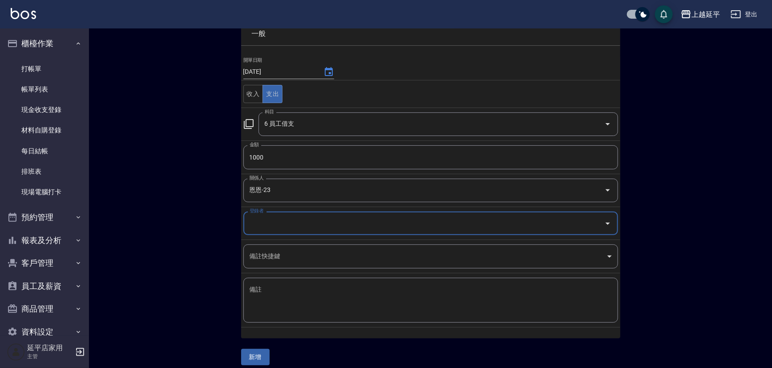
scroll to position [56, 0]
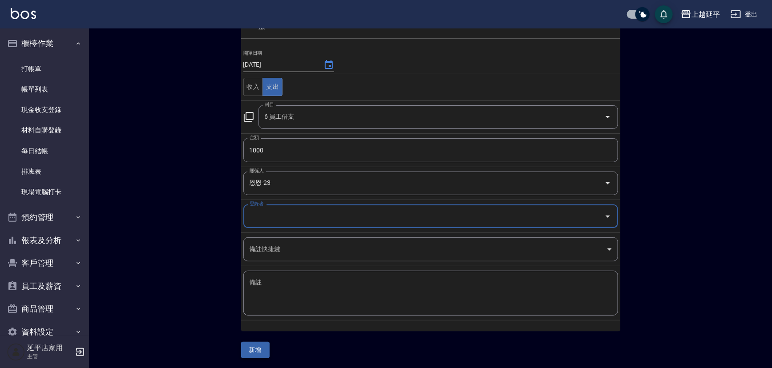
click at [257, 349] on button "新增" at bounding box center [255, 350] width 28 height 16
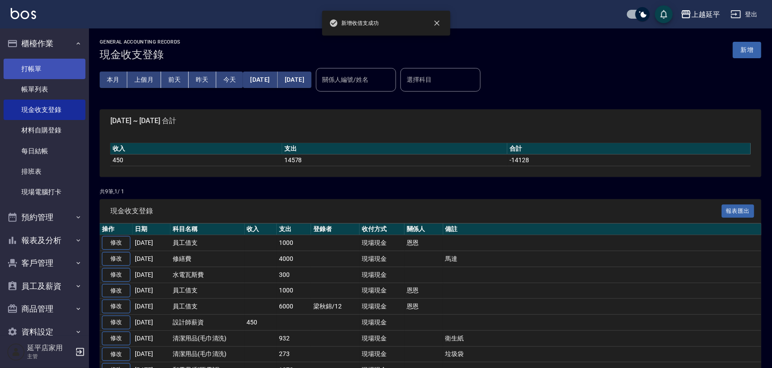
click at [24, 67] on link "打帳單" at bounding box center [45, 69] width 82 height 20
